Goal: Task Accomplishment & Management: Manage account settings

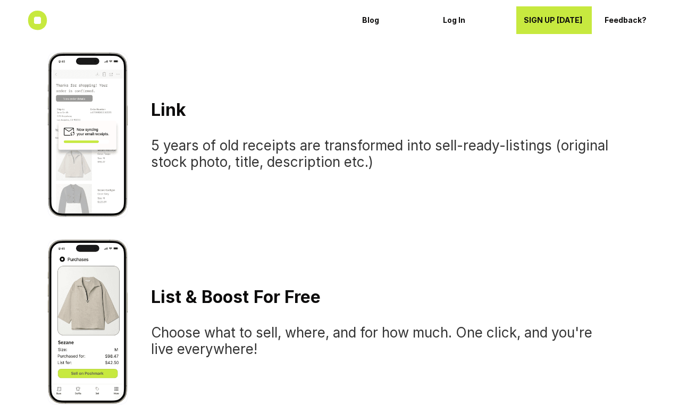
scroll to position [766, 0]
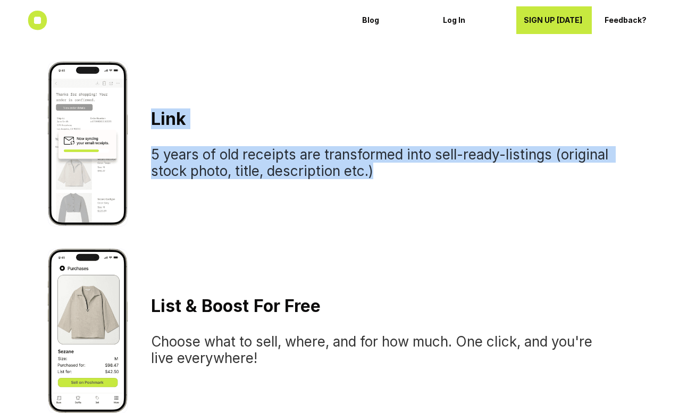
drag, startPoint x: 386, startPoint y: 167, endPoint x: 153, endPoint y: 118, distance: 238.6
click at [153, 118] on div "L i n k 5 years of old receipts are transformed into sell-ready-listings (origi…" at bounding box center [382, 144] width 497 height 105
copy div "L i n k 5 years of old receipts are transformed into sell-ready-listings (origi…"
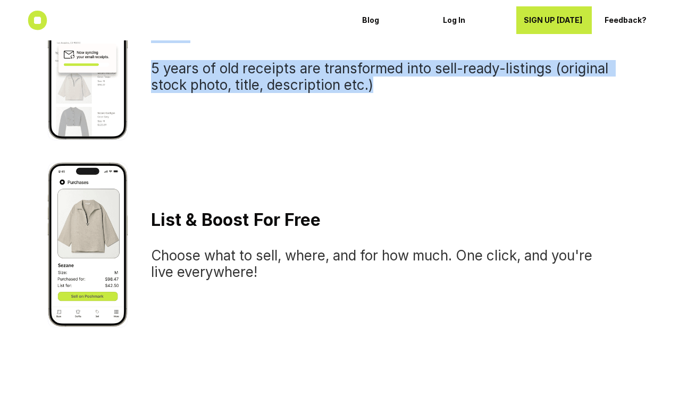
scroll to position [858, 0]
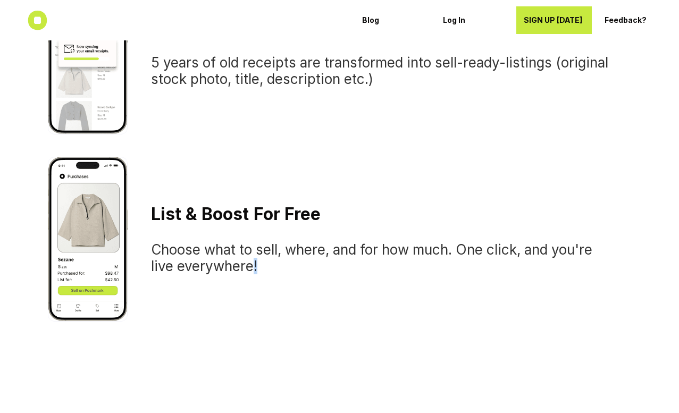
drag, startPoint x: 267, startPoint y: 262, endPoint x: 254, endPoint y: 262, distance: 12.8
click at [254, 262] on h3 "Choose what to sell, where, and for how much. One click, and you're live everyw…" at bounding box center [382, 258] width 463 height 33
click at [268, 269] on h3 "Choose what to sell, where, and for how much. One click, and you're live everyw…" at bounding box center [382, 258] width 463 height 33
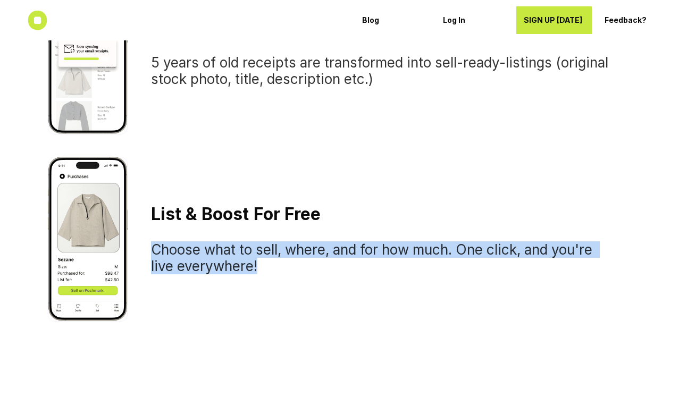
drag, startPoint x: 270, startPoint y: 264, endPoint x: 154, endPoint y: 252, distance: 116.1
click at [154, 252] on h3 "Choose what to sell, where, and for how much. One click, and you're live everyw…" at bounding box center [382, 258] width 463 height 33
copy h3 "Choose what to sell, where, and for how much. One click, and you're live everyw…"
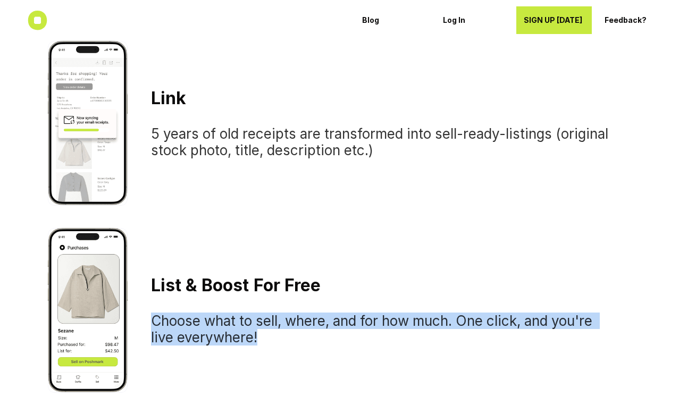
scroll to position [788, 0]
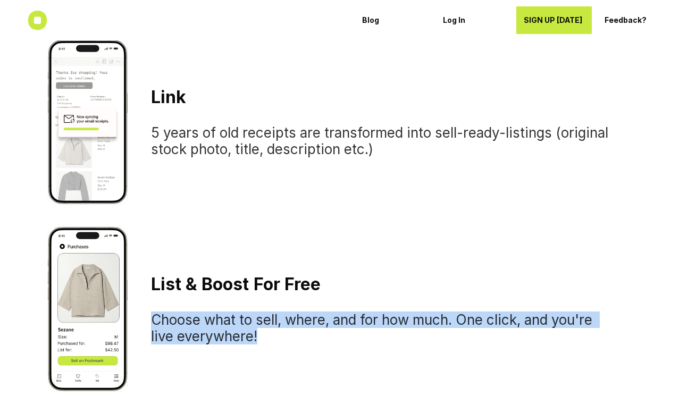
click at [280, 336] on h3 "Choose what to sell, where, and for how much. One click, and you're live everyw…" at bounding box center [382, 328] width 463 height 33
drag, startPoint x: 264, startPoint y: 336, endPoint x: 156, endPoint y: 320, distance: 109.7
click at [156, 320] on h3 "Choose what to sell, where, and for how much. One click, and you're live everyw…" at bounding box center [382, 328] width 463 height 33
copy h3 "Choose what to sell, where, and for how much. One click, and you're live everyw…"
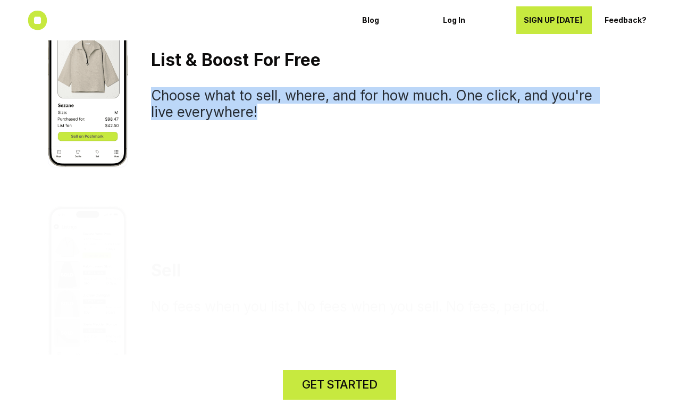
scroll to position [1118, 0]
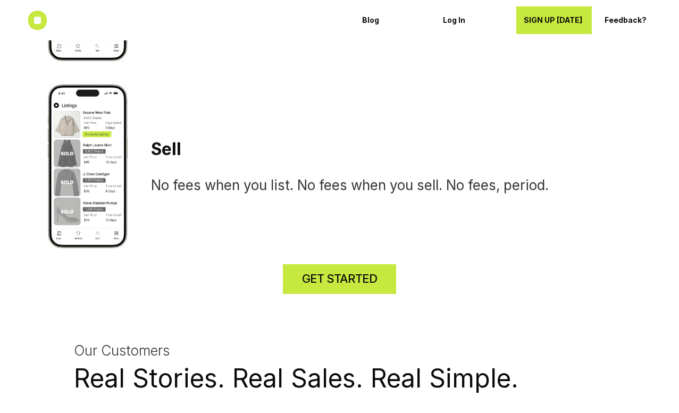
click at [499, 217] on div "Sell No fees when you list. No fees when you sell. No fees, period." at bounding box center [340, 166] width 584 height 165
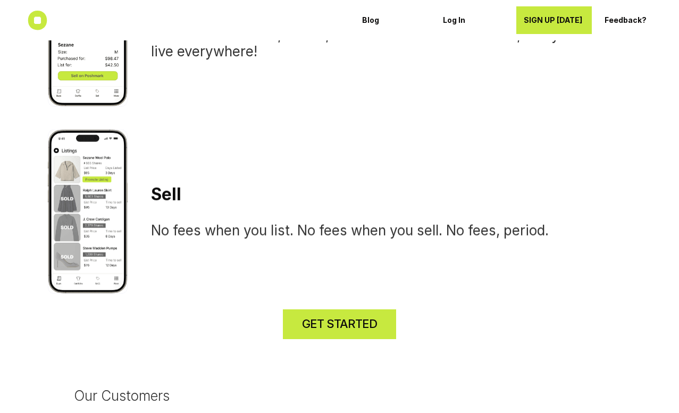
scroll to position [1062, 0]
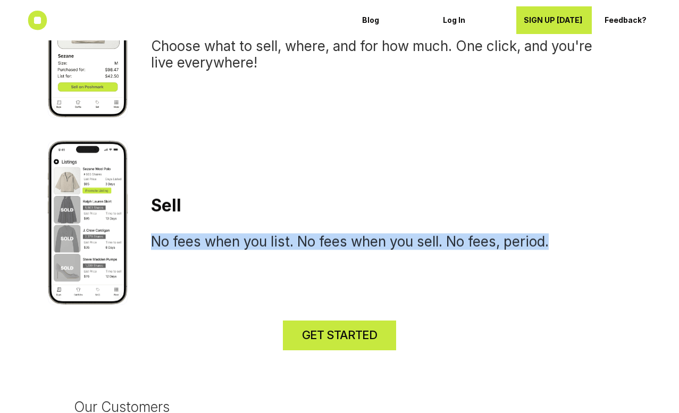
drag, startPoint x: 153, startPoint y: 240, endPoint x: 565, endPoint y: 246, distance: 412.3
click at [565, 246] on h3 "No fees when you list. No fees when you sell. No fees, period." at bounding box center [382, 242] width 463 height 16
copy h3 "No fees when you list. No fees when you sell. No fees, period."
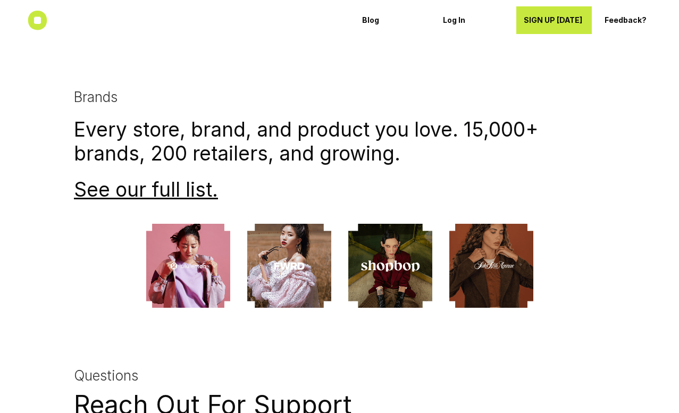
scroll to position [3003, 0]
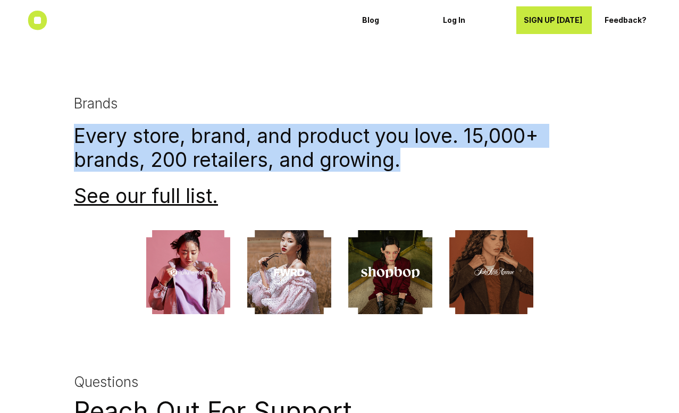
drag, startPoint x: 418, startPoint y: 142, endPoint x: 67, endPoint y: 116, distance: 352.1
click at [67, 116] on div "Brands Every store, brand, and product you love. 15,000+ brands, 200 retailers,…" at bounding box center [340, 204] width 638 height 219
copy h1 "Every store, brand, and product you love. 15,000+ brands, 200 retailers, and gr…"
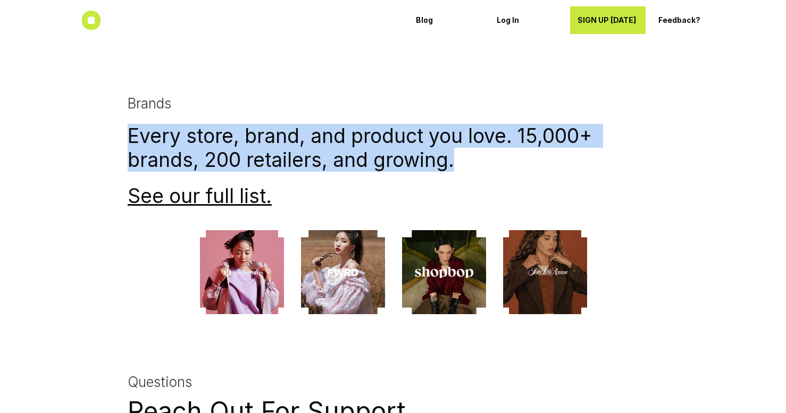
scroll to position [2930, 0]
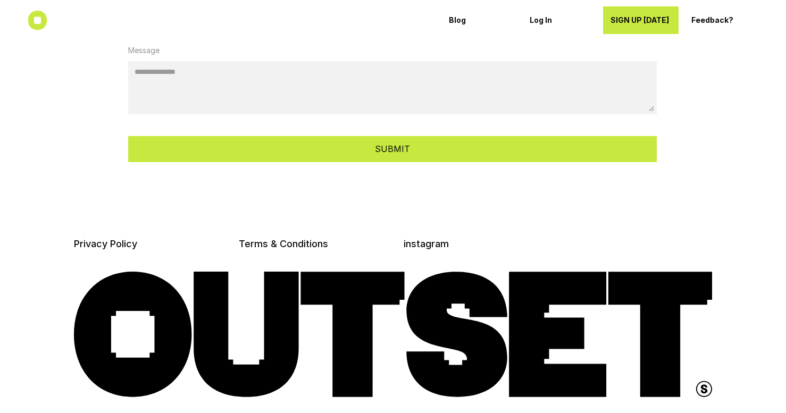
click at [39, 21] on icon at bounding box center [38, 21] width 20 height 20
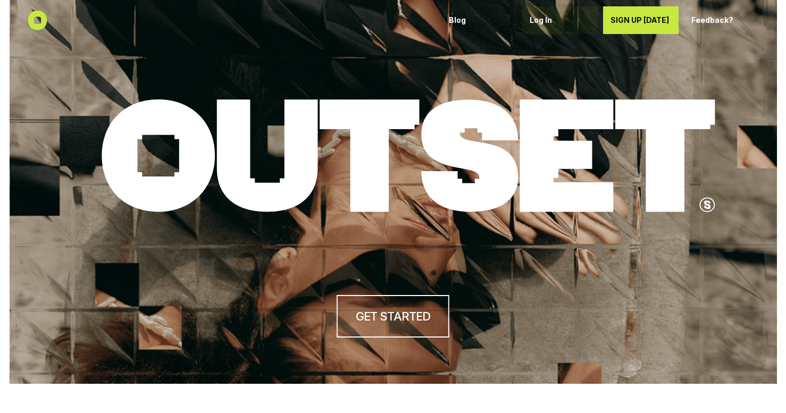
click at [544, 20] on p "Log In" at bounding box center [560, 20] width 61 height 9
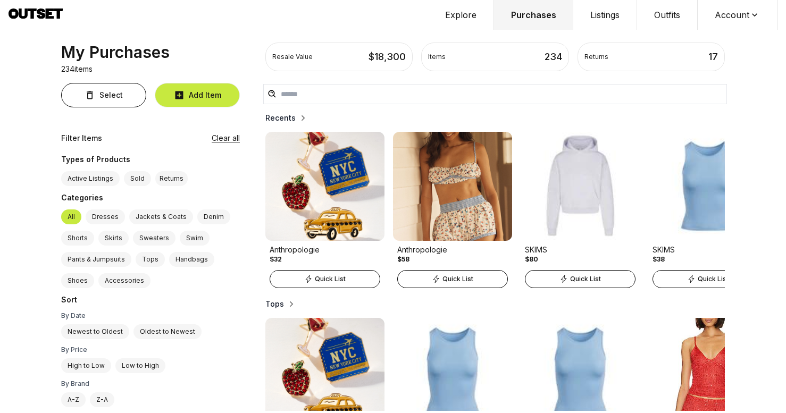
click at [36, 16] on icon at bounding box center [36, 15] width 54 height 13
click at [473, 21] on button "Explore" at bounding box center [461, 15] width 66 height 30
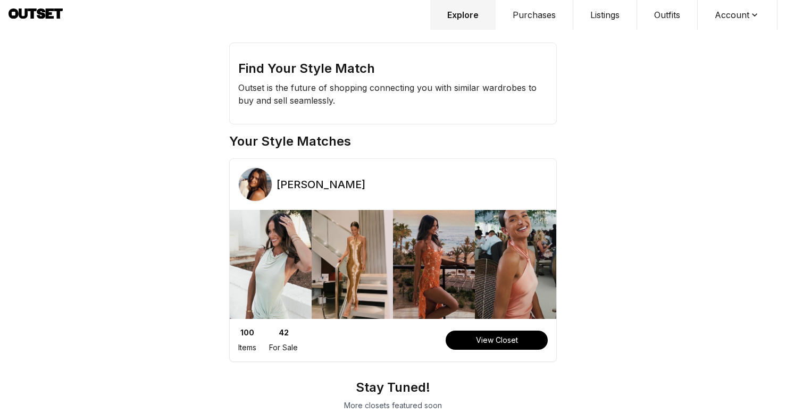
scroll to position [19, 0]
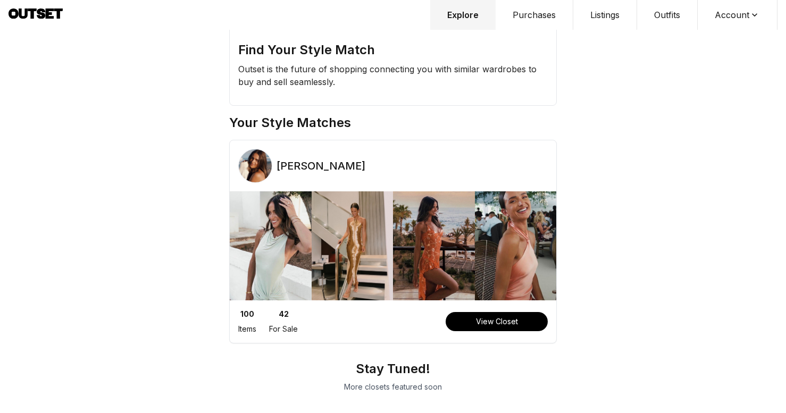
click at [537, 15] on button "Purchases" at bounding box center [535, 15] width 78 height 30
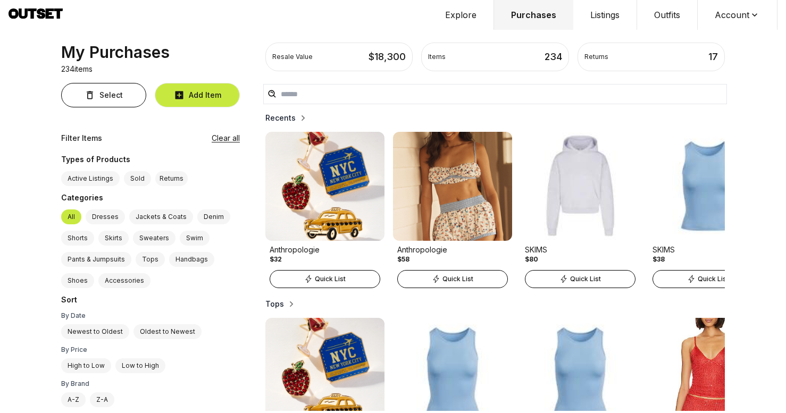
click at [728, 10] on button "Account" at bounding box center [738, 15] width 80 height 30
click at [611, 20] on button "Listings" at bounding box center [605, 15] width 64 height 30
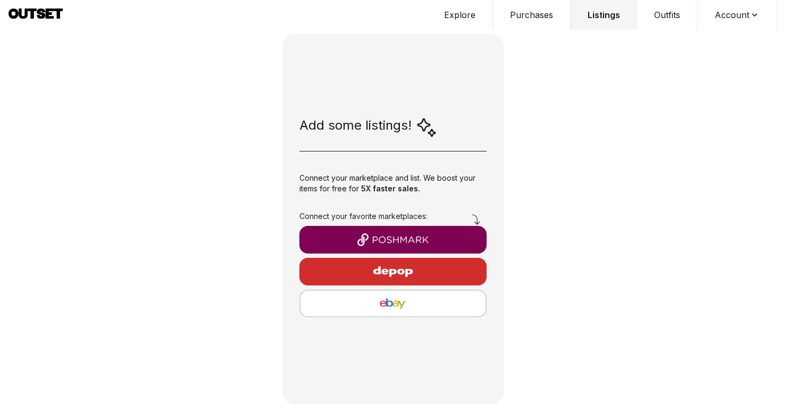
click at [667, 12] on button "Outfits" at bounding box center [667, 15] width 61 height 30
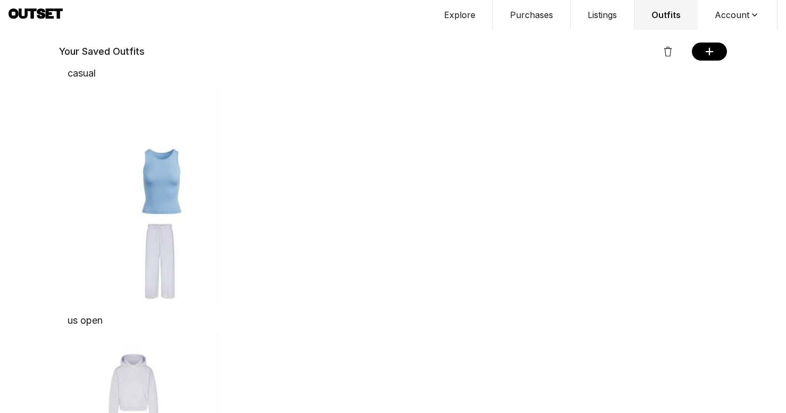
click at [541, 13] on button "Purchases" at bounding box center [532, 15] width 78 height 30
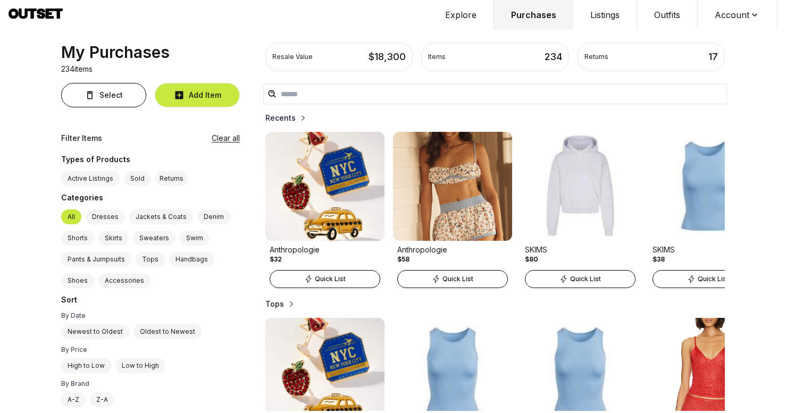
click at [593, 21] on button "Listings" at bounding box center [605, 15] width 64 height 30
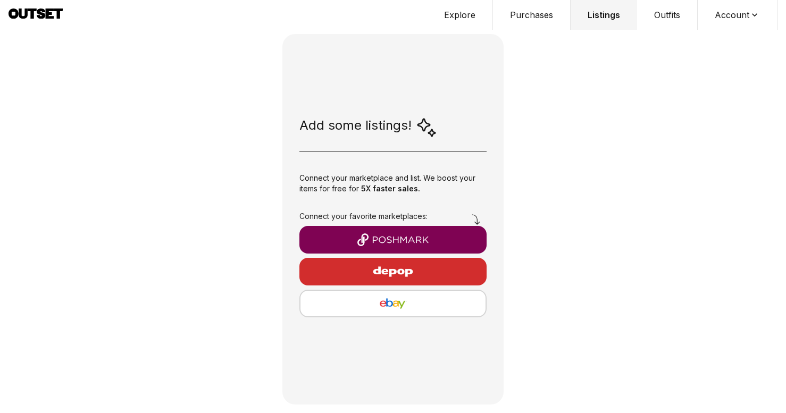
click at [46, 16] on icon at bounding box center [50, 14] width 9 height 10
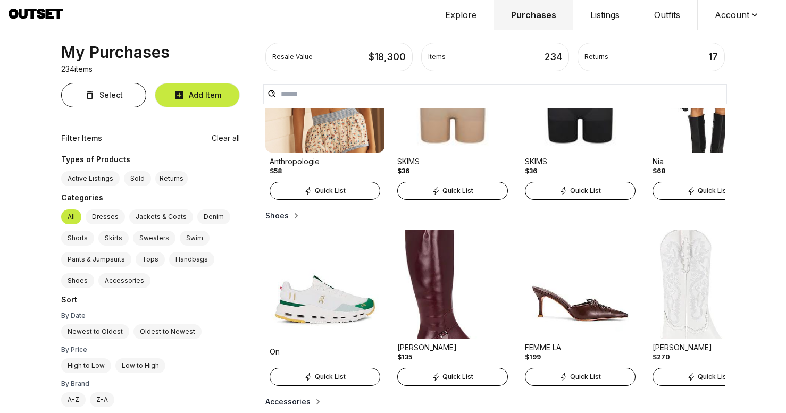
scroll to position [895, 0]
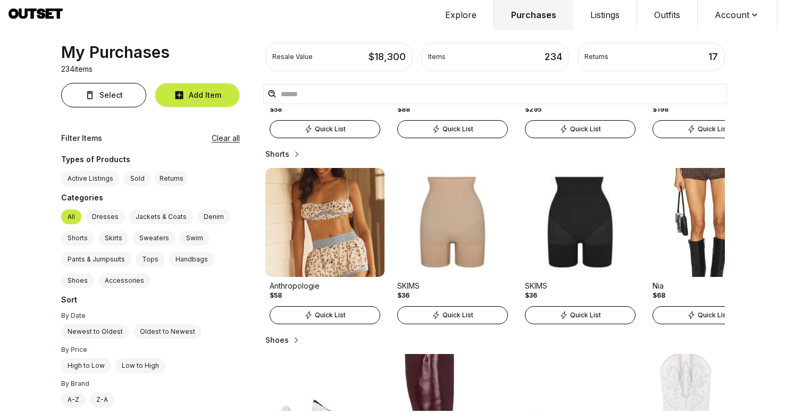
click at [594, 24] on button "Listings" at bounding box center [605, 15] width 64 height 30
